Goal: Task Accomplishment & Management: Use online tool/utility

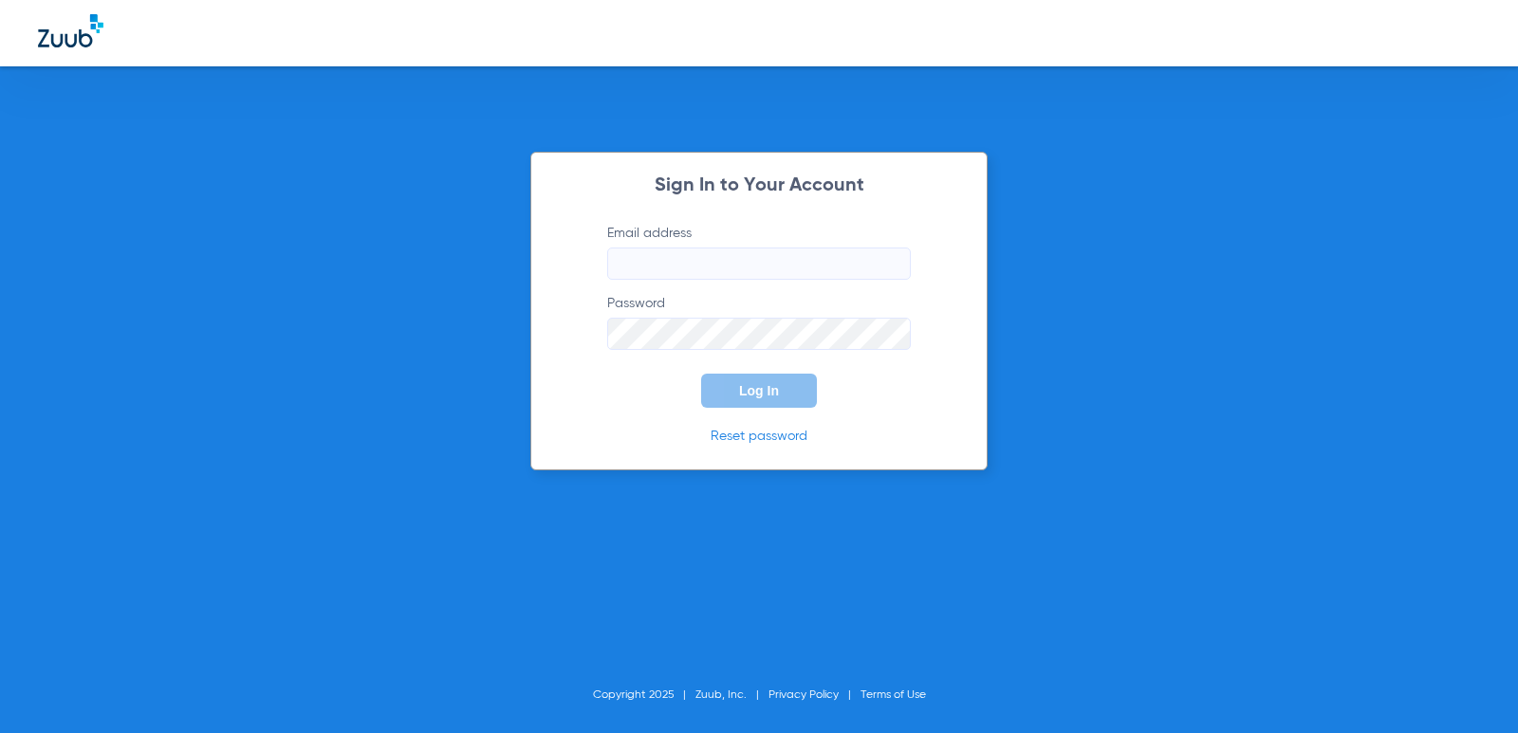
type input "[EMAIL_ADDRESS][DOMAIN_NAME]"
click at [766, 394] on span "Log In" at bounding box center [759, 390] width 40 height 15
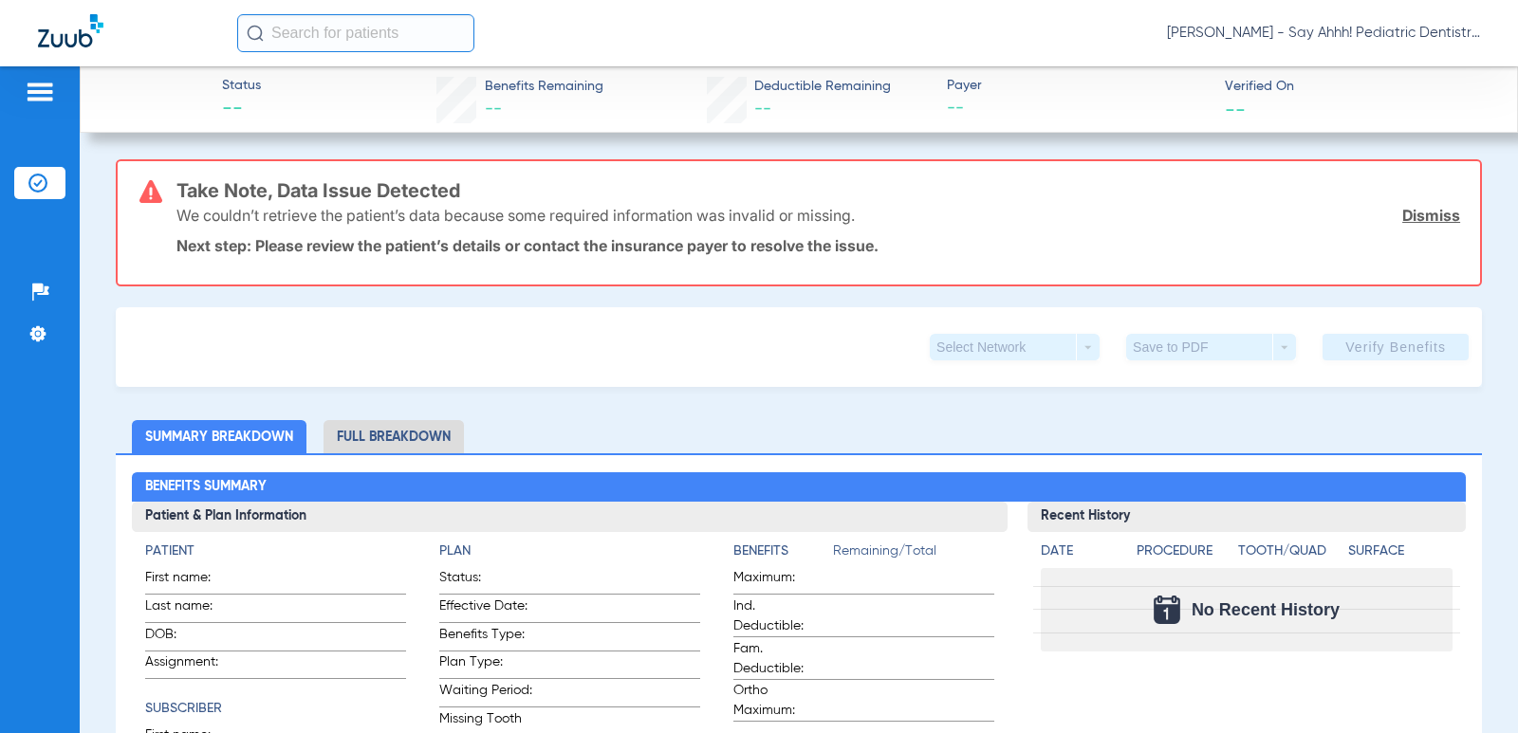
click at [50, 175] on li "Insurance Verification" at bounding box center [39, 183] width 51 height 32
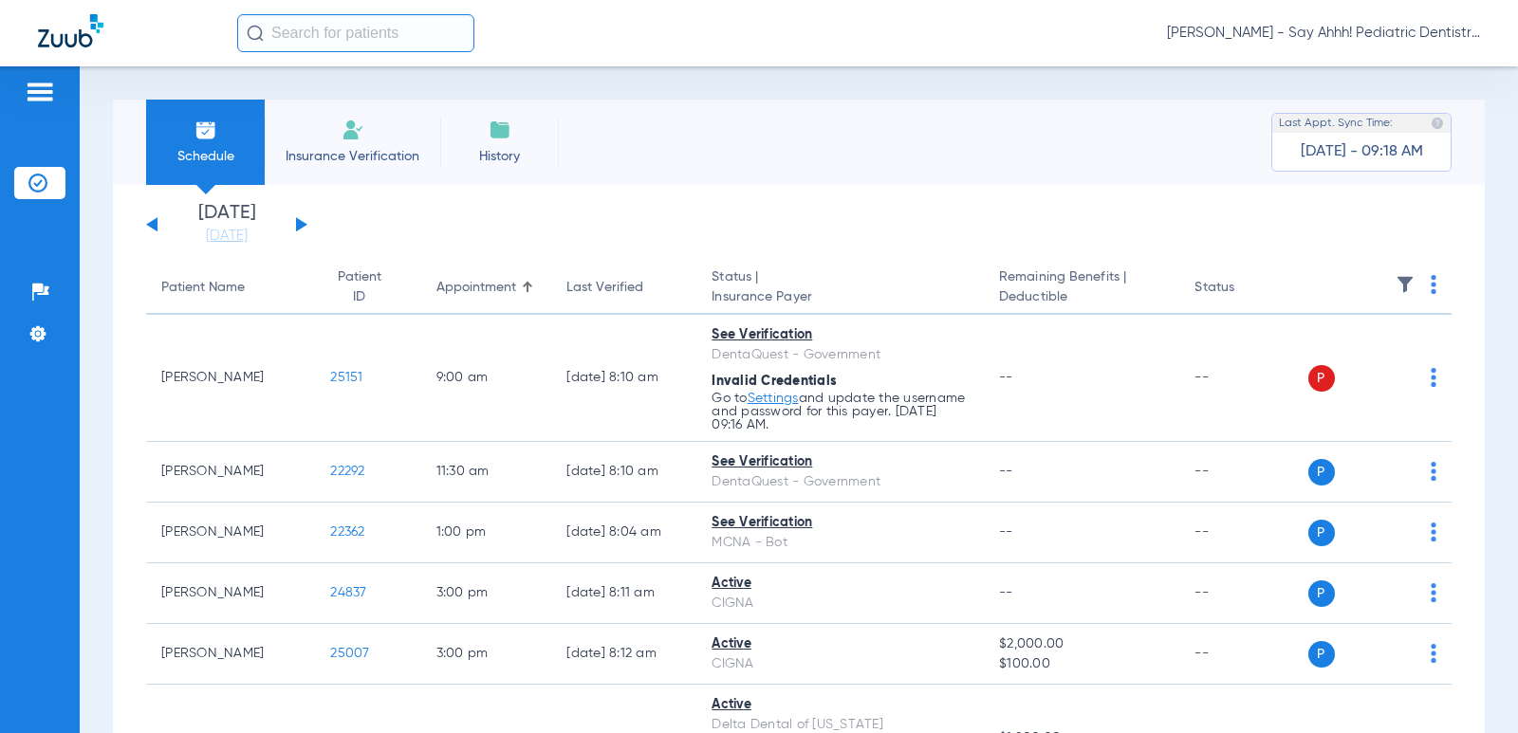
click at [1431, 289] on img at bounding box center [1434, 284] width 6 height 19
click at [1369, 356] on span "Verify All" at bounding box center [1349, 359] width 114 height 13
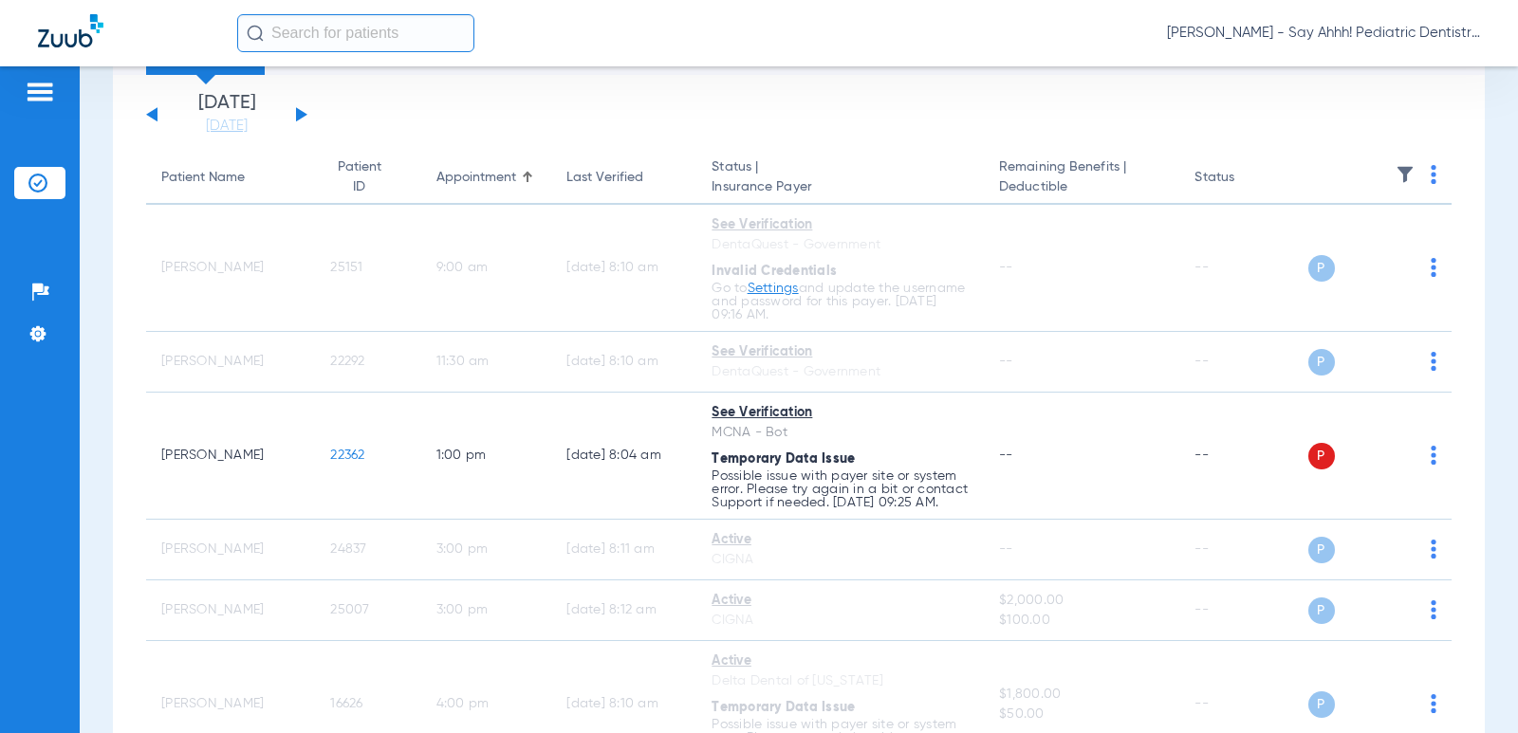
scroll to position [62, 0]
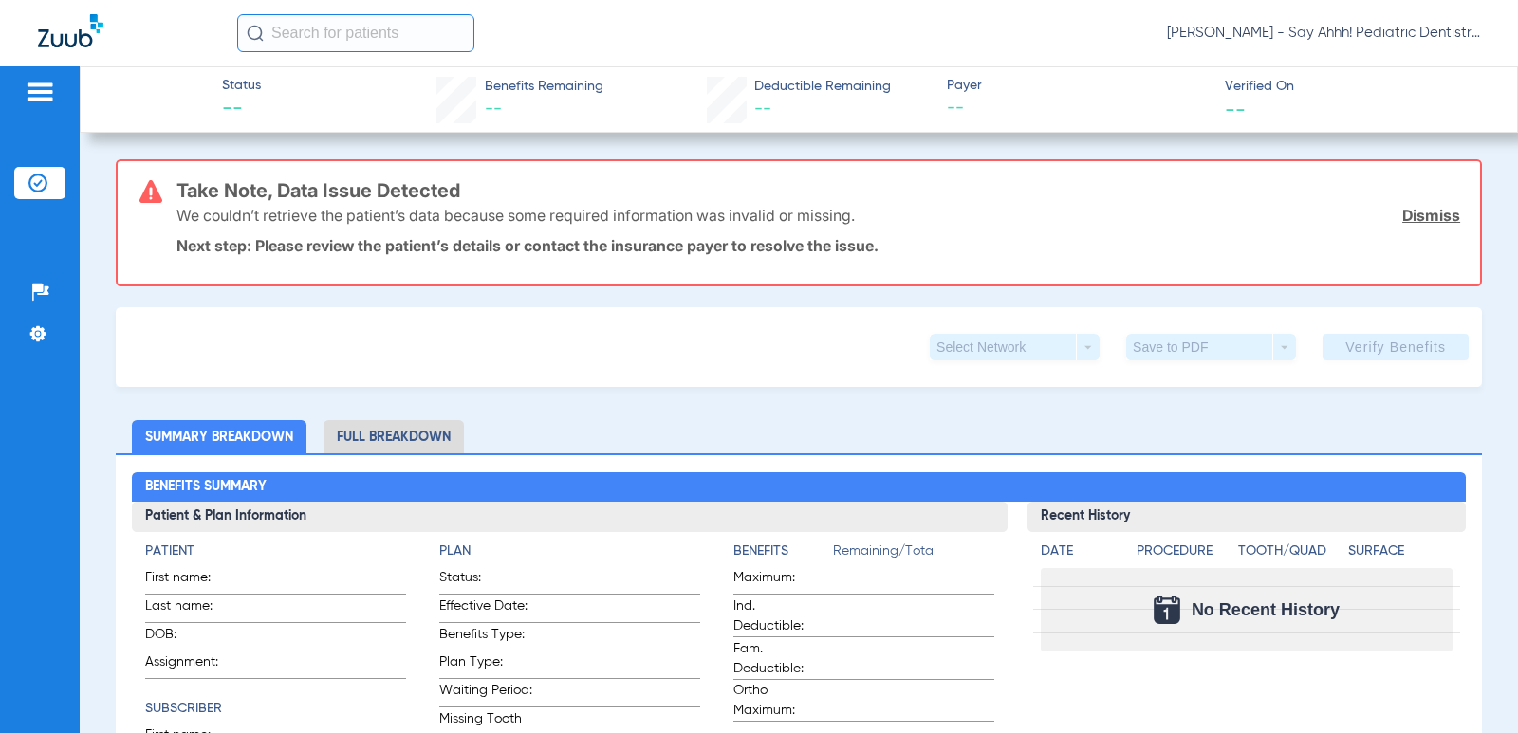
click at [51, 178] on li "Insurance Verification" at bounding box center [39, 183] width 51 height 32
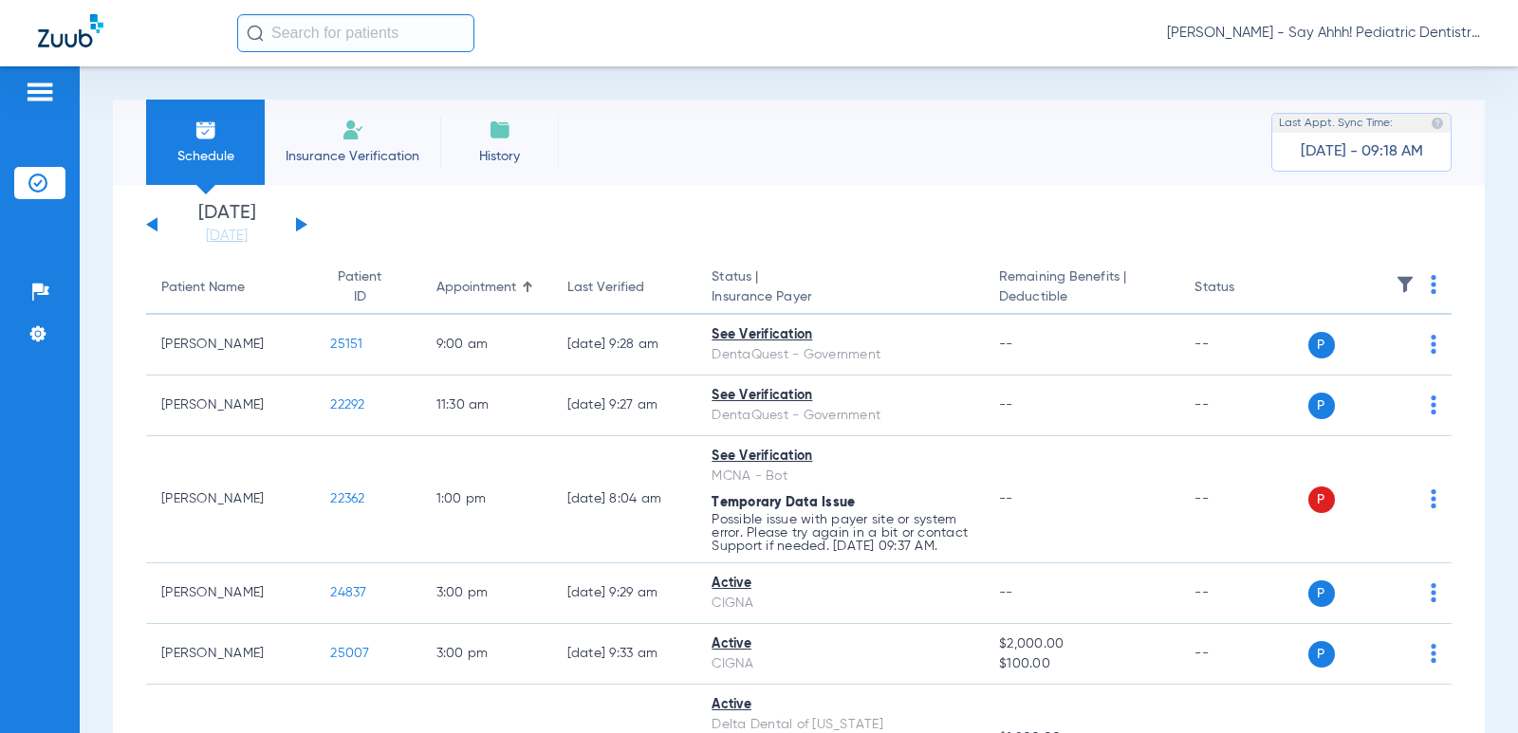
click at [299, 223] on button at bounding box center [301, 224] width 11 height 14
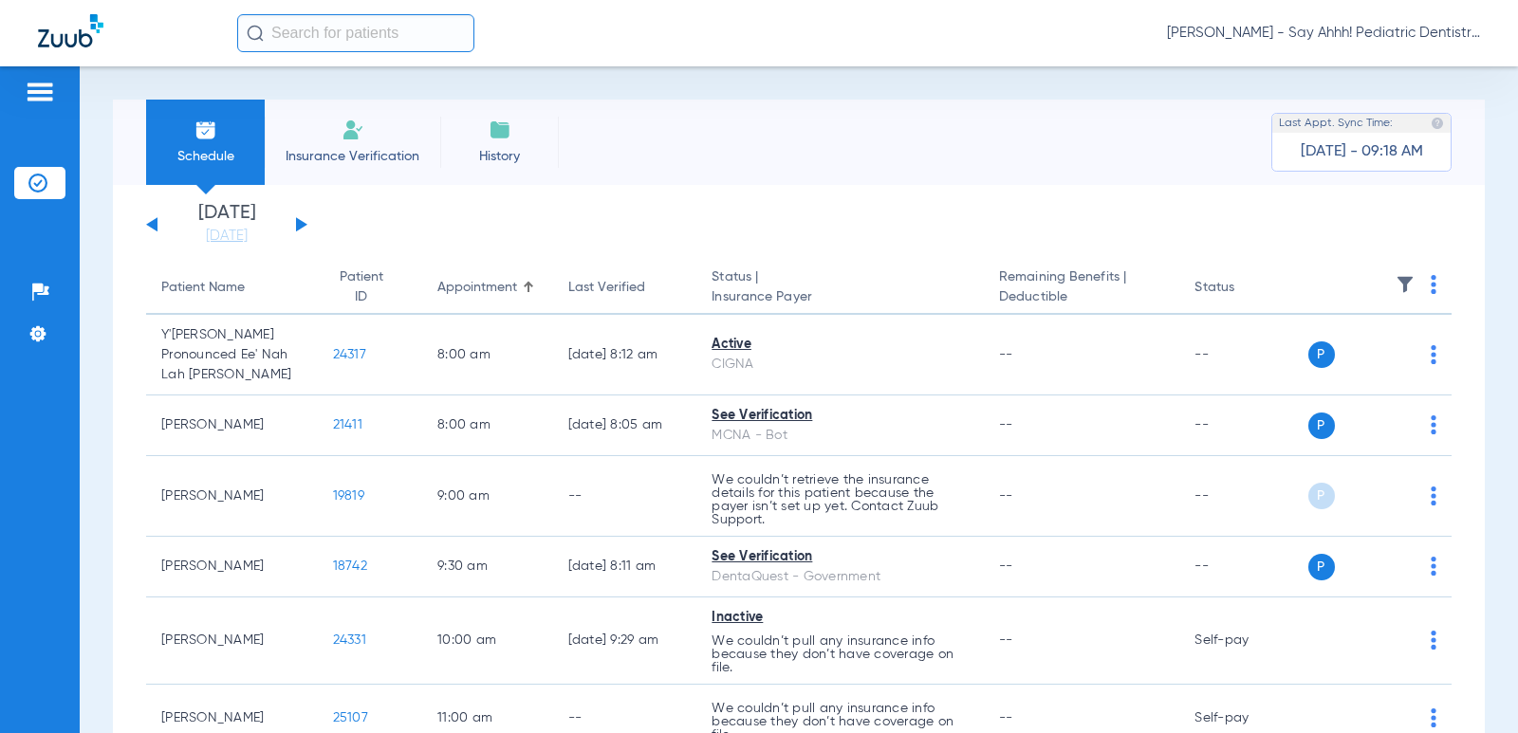
click at [299, 223] on button at bounding box center [301, 224] width 11 height 14
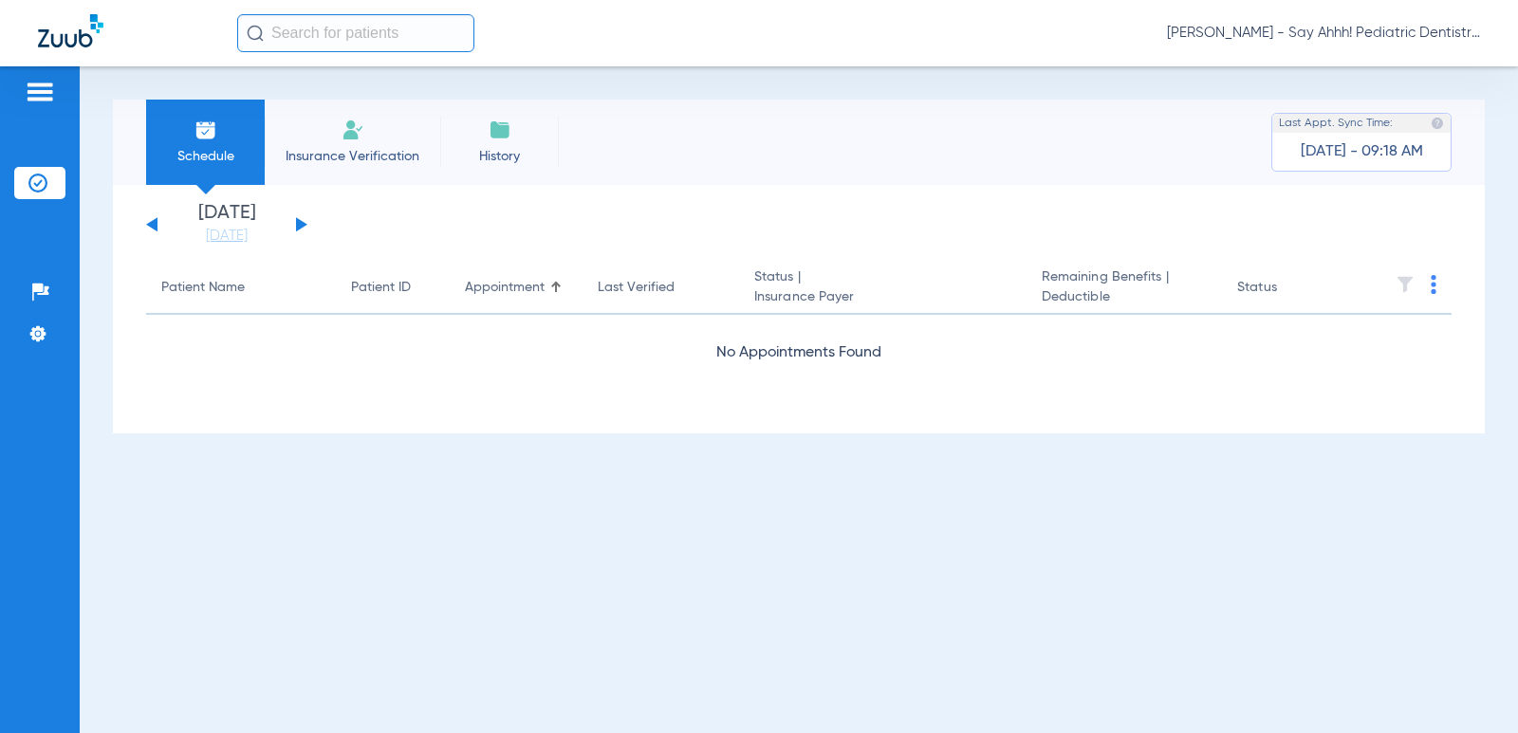
click at [299, 223] on button at bounding box center [301, 224] width 11 height 14
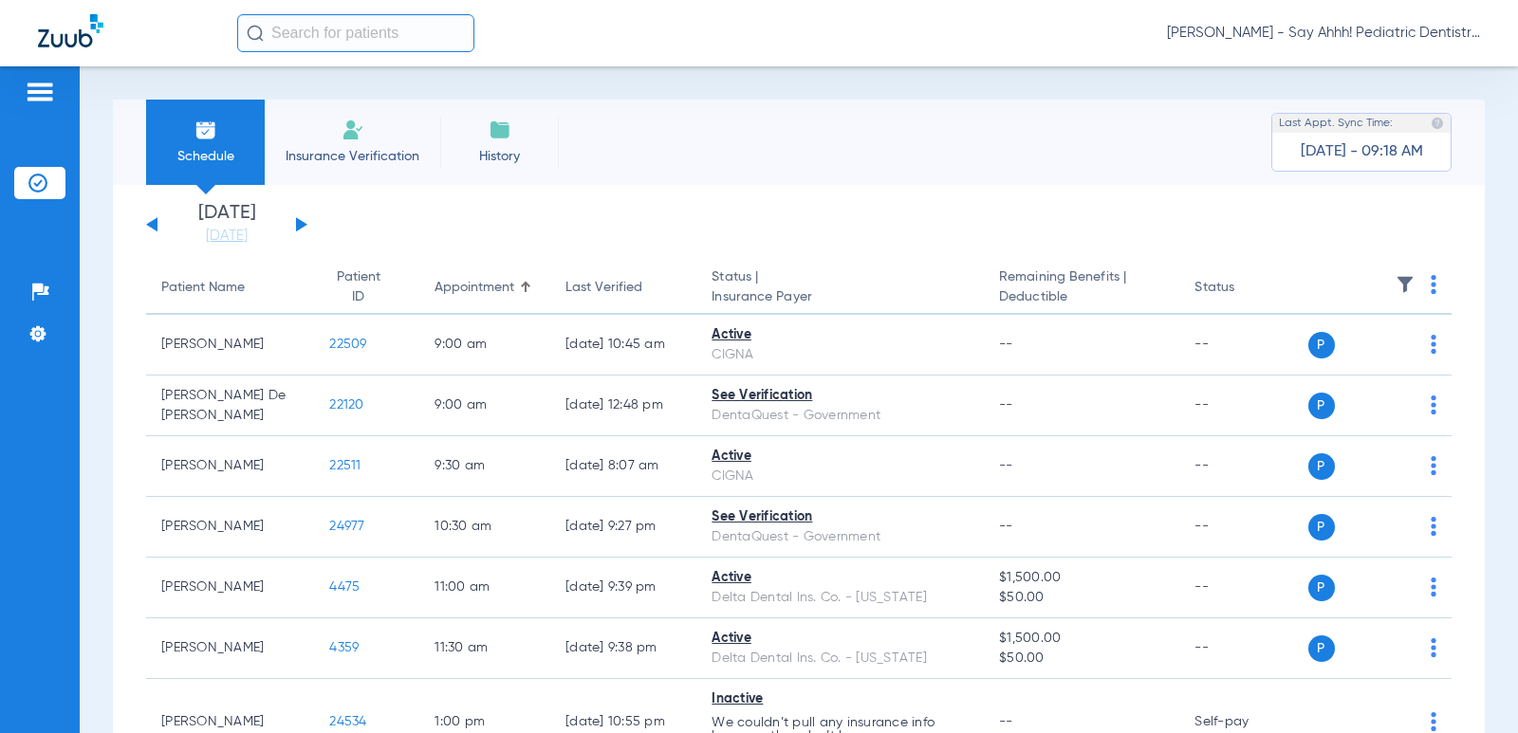
click at [1431, 287] on img at bounding box center [1434, 284] width 6 height 19
click at [1340, 358] on span "Verify All" at bounding box center [1349, 359] width 114 height 13
